Goal: Information Seeking & Learning: Learn about a topic

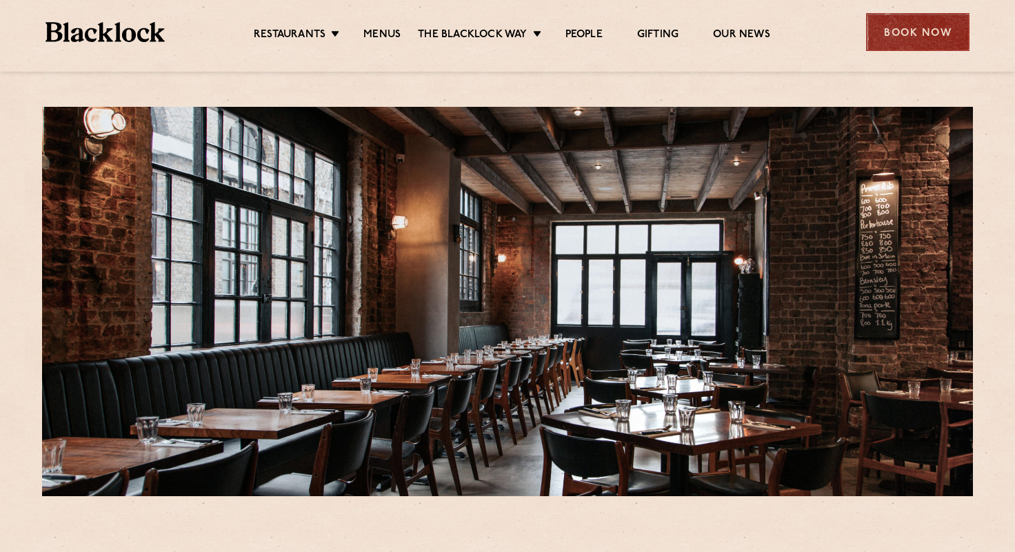
click at [893, 28] on div "Book Now" at bounding box center [917, 32] width 103 height 38
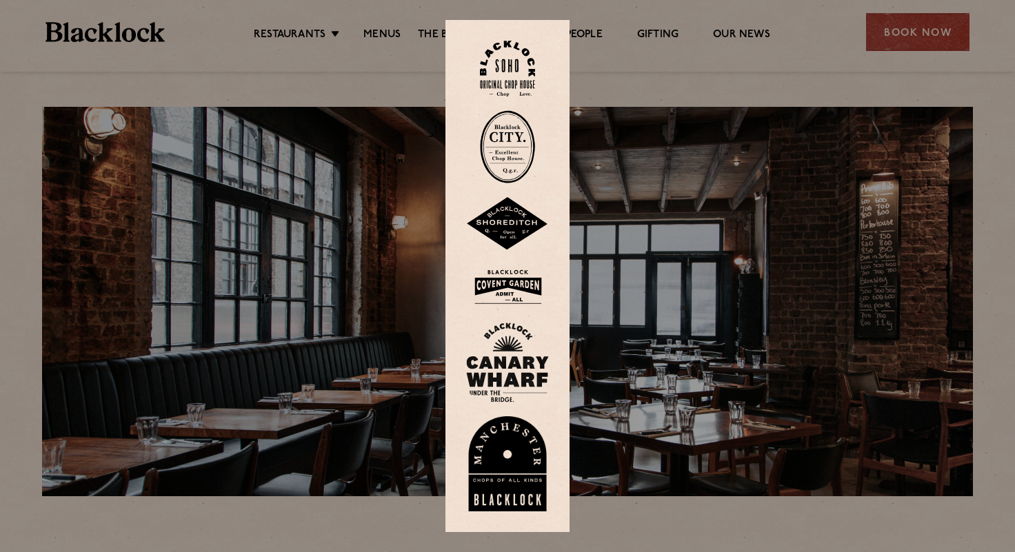
click at [492, 228] on img at bounding box center [507, 224] width 83 height 54
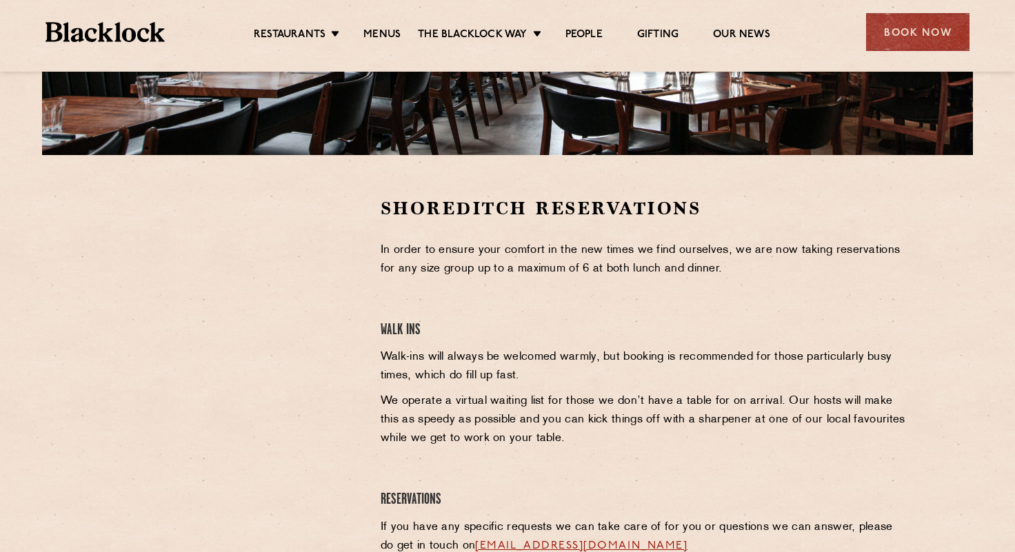
scroll to position [354, 0]
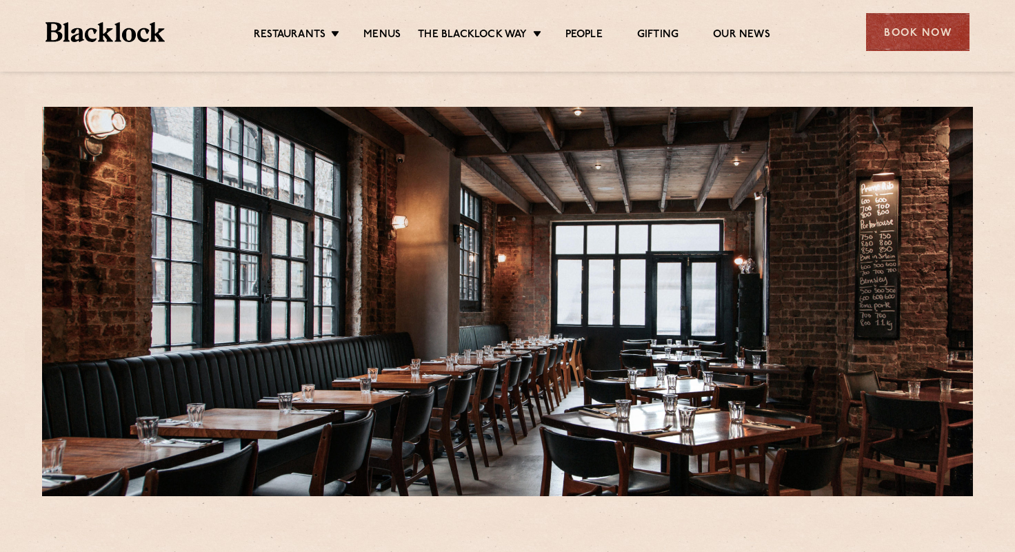
click at [378, 43] on div "Restaurants Soho City Shoreditch Covent Garden Canary Wharf Manchester Birmingh…" at bounding box center [507, 30] width 965 height 61
click at [382, 36] on link "Menus" at bounding box center [381, 35] width 37 height 15
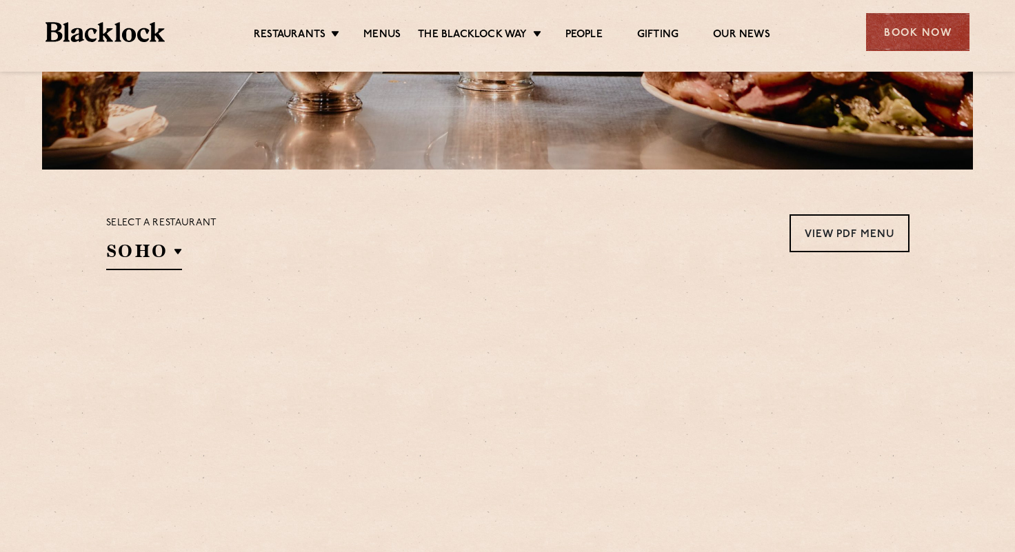
scroll to position [459, 0]
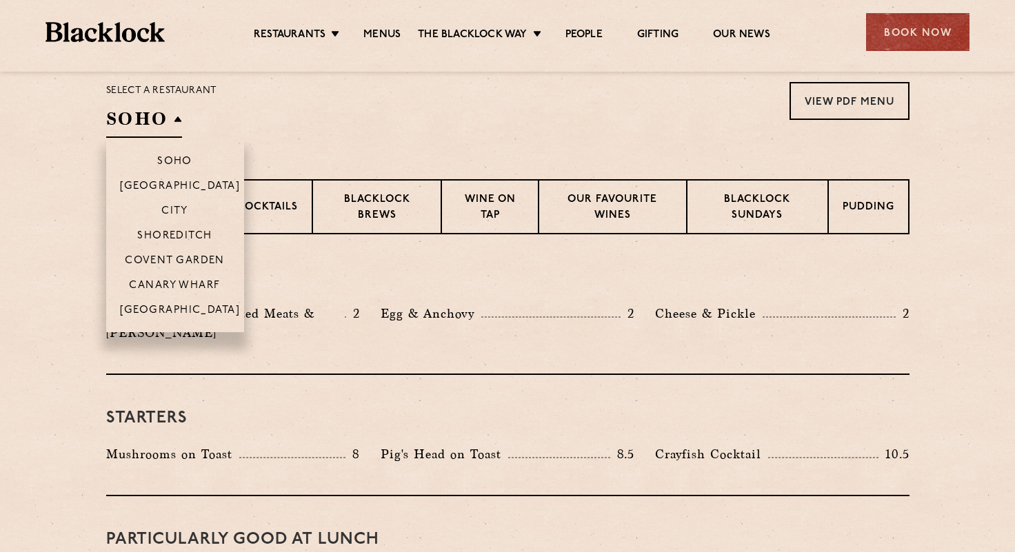
click at [116, 122] on h2 "SOHO" at bounding box center [144, 122] width 76 height 31
click at [163, 230] on p "Shoreditch" at bounding box center [174, 237] width 75 height 14
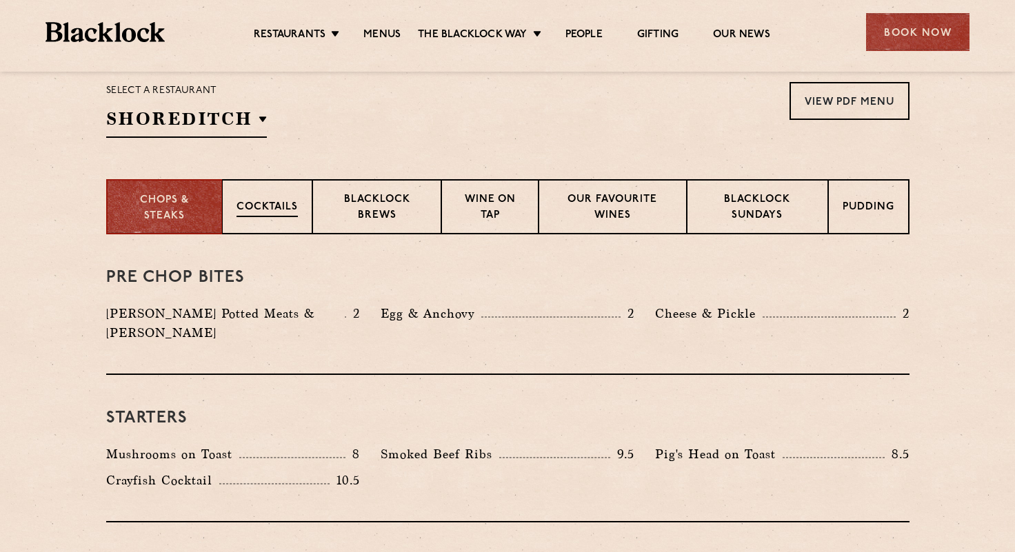
click at [281, 210] on p "Cocktails" at bounding box center [266, 208] width 61 height 17
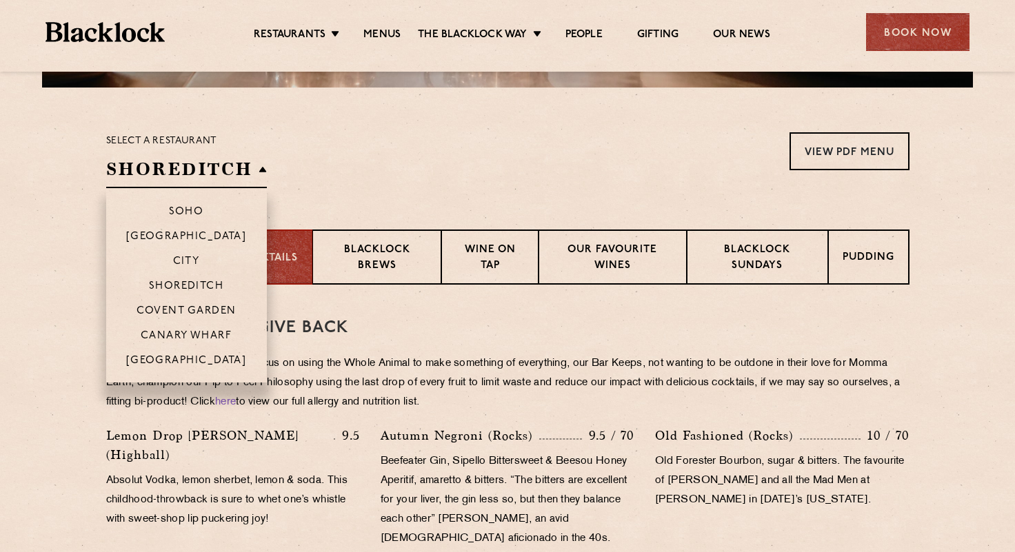
scroll to position [452, 0]
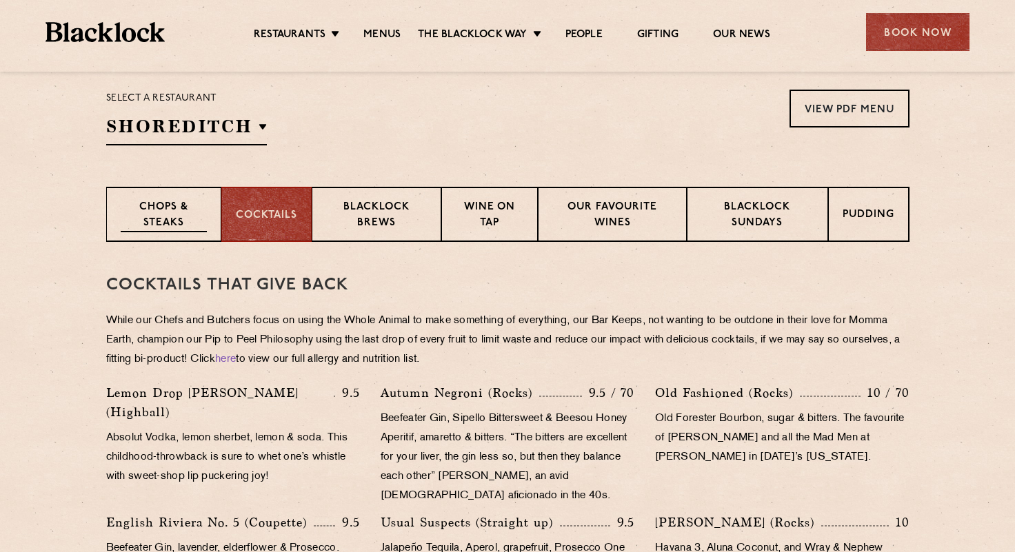
click at [156, 203] on p "Chops & Steaks" at bounding box center [164, 216] width 86 height 32
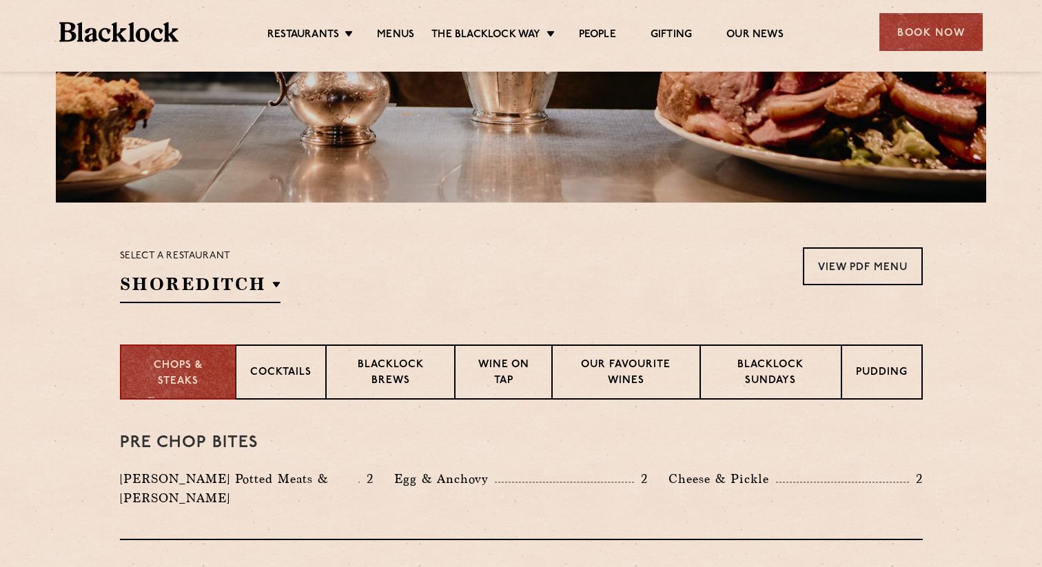
scroll to position [365, 0]
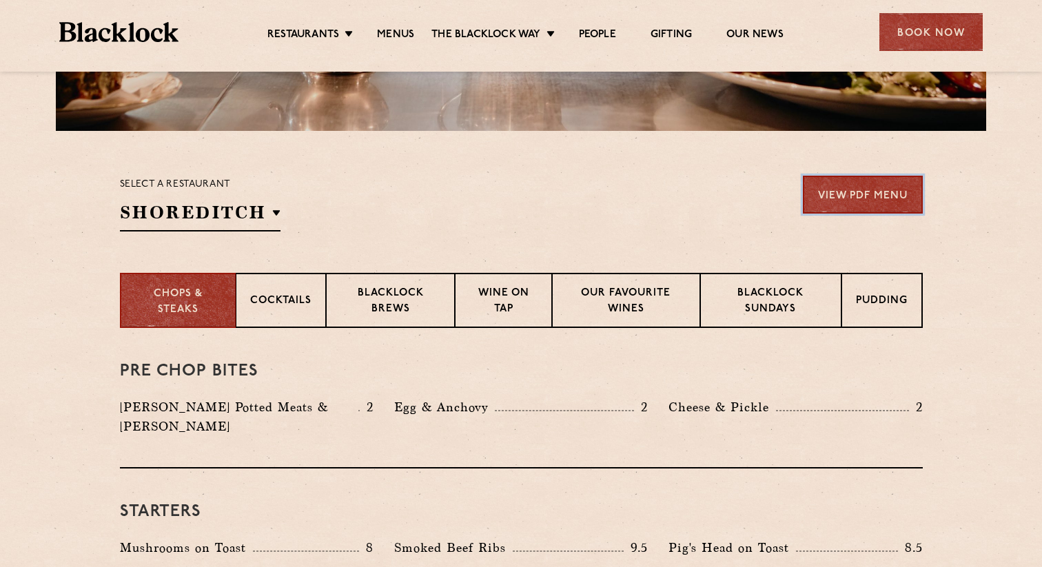
click at [872, 200] on link "View PDF Menu" at bounding box center [863, 195] width 120 height 38
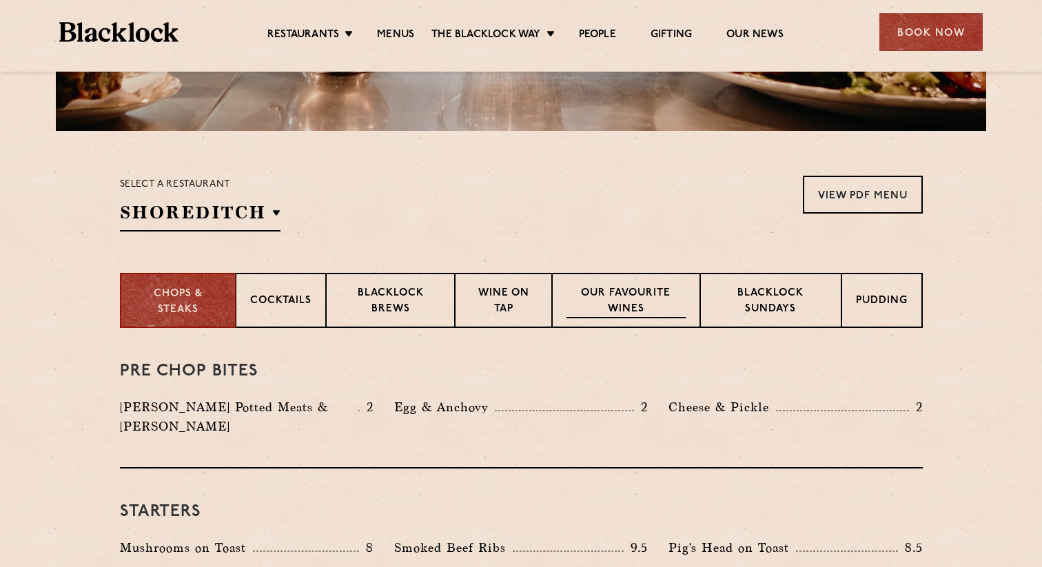
click at [589, 298] on p "Our favourite wines" at bounding box center [626, 302] width 119 height 32
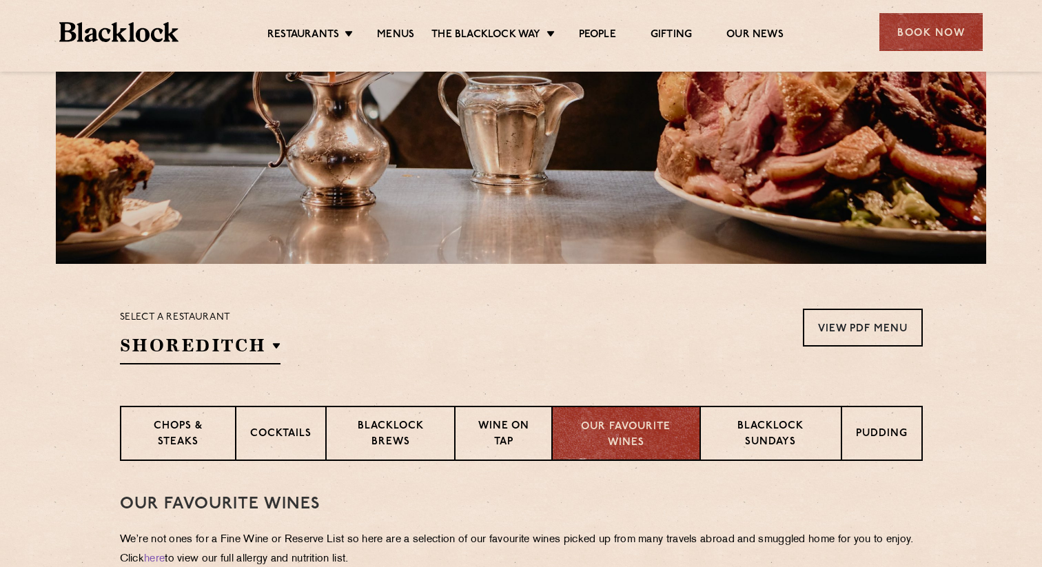
scroll to position [261, 0]
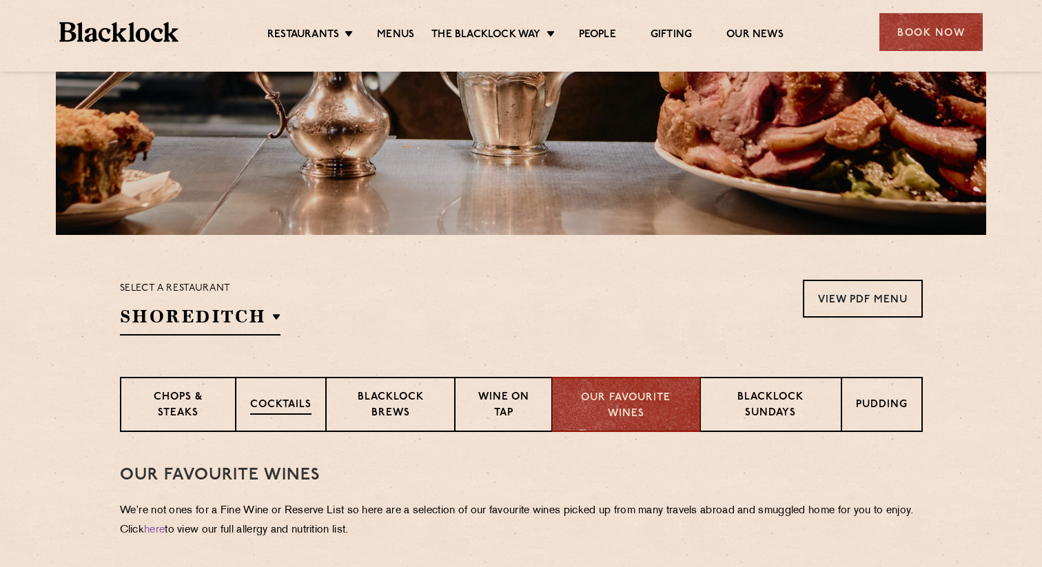
click at [290, 418] on div "Cocktails" at bounding box center [281, 404] width 90 height 55
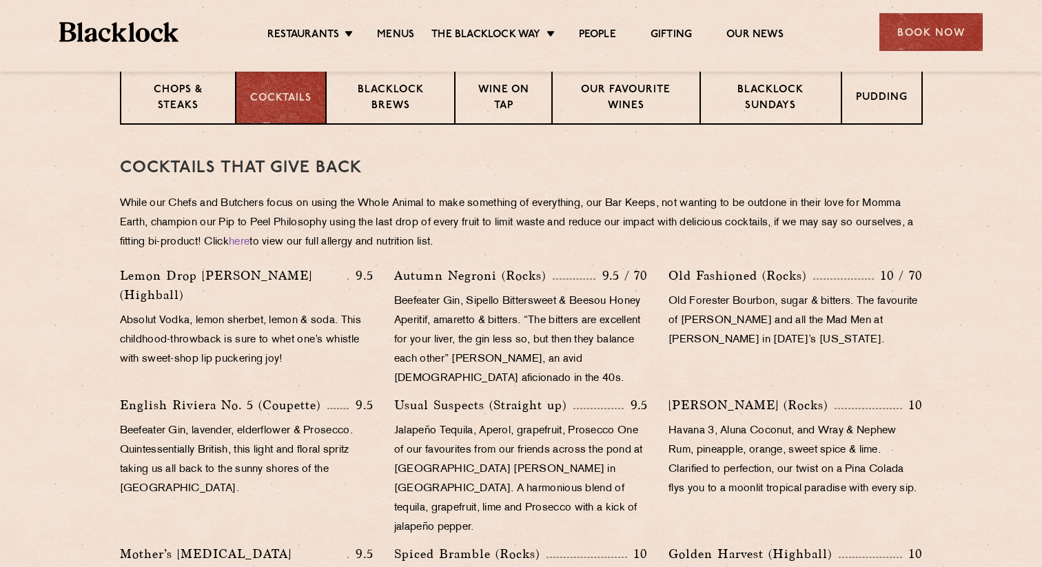
scroll to position [445, 0]
